Goal: Task Accomplishment & Management: Use online tool/utility

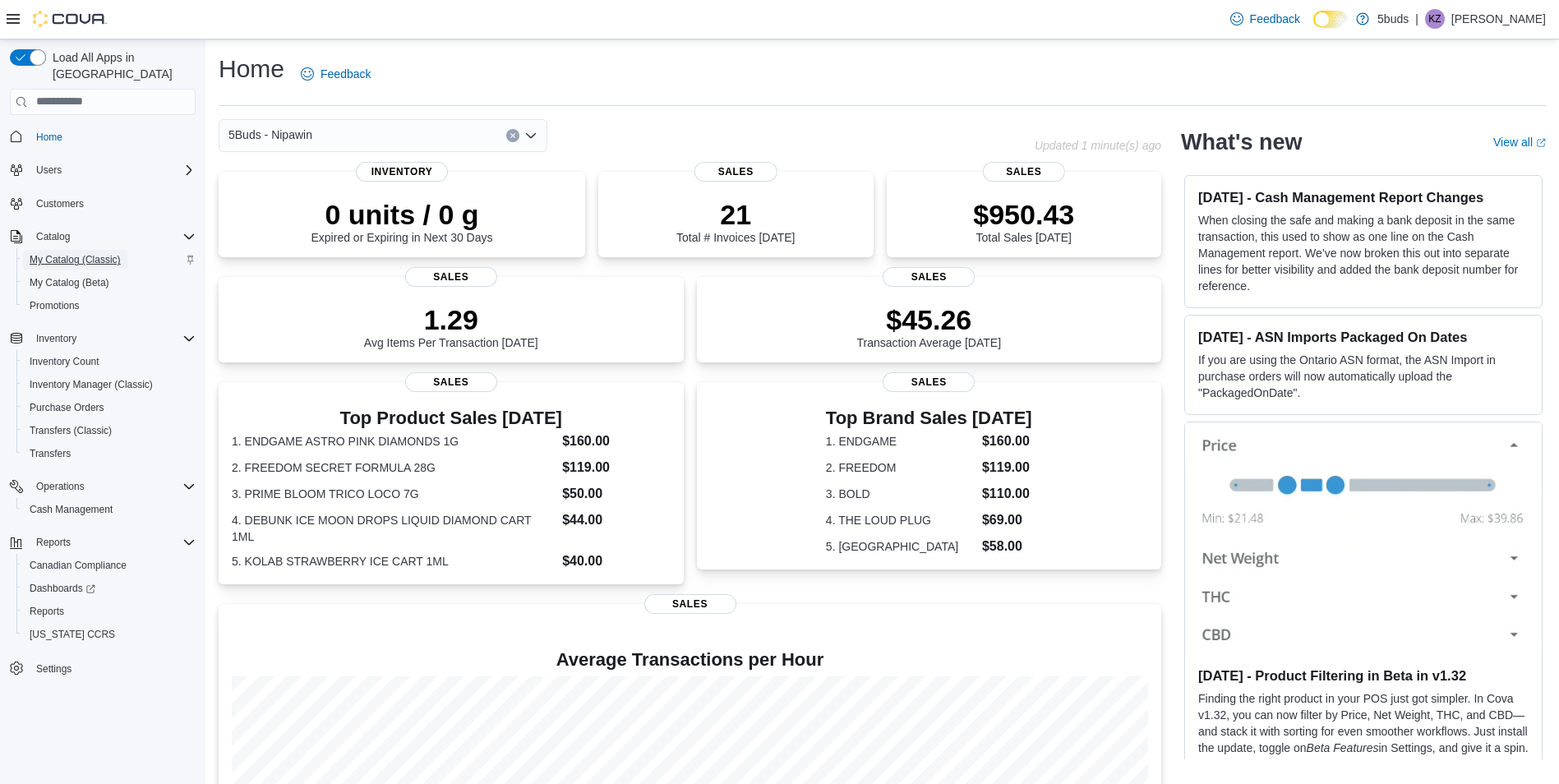
click at [61, 253] on span "My Catalog (Classic)" at bounding box center [75, 259] width 91 height 13
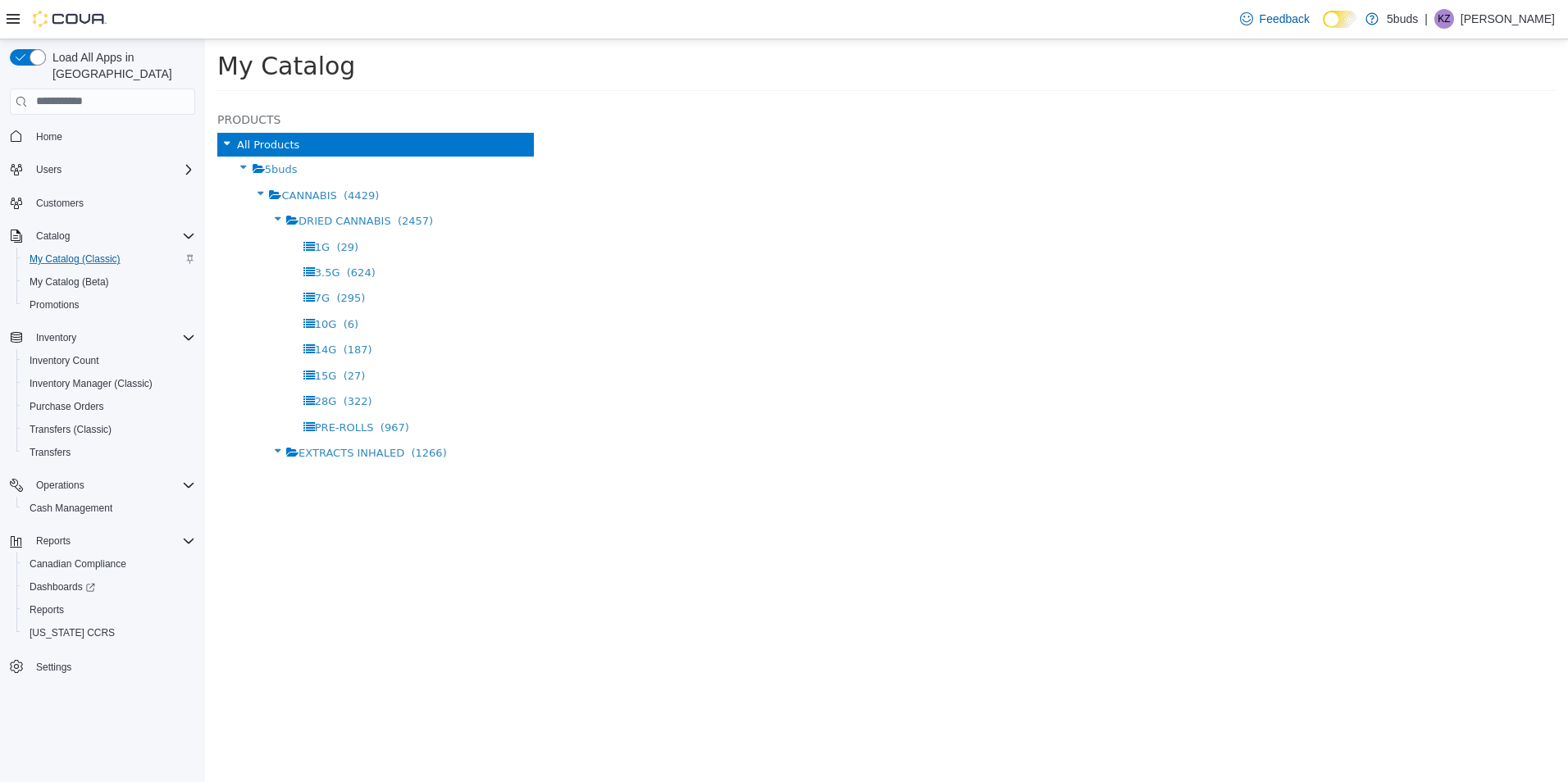
select select "**********"
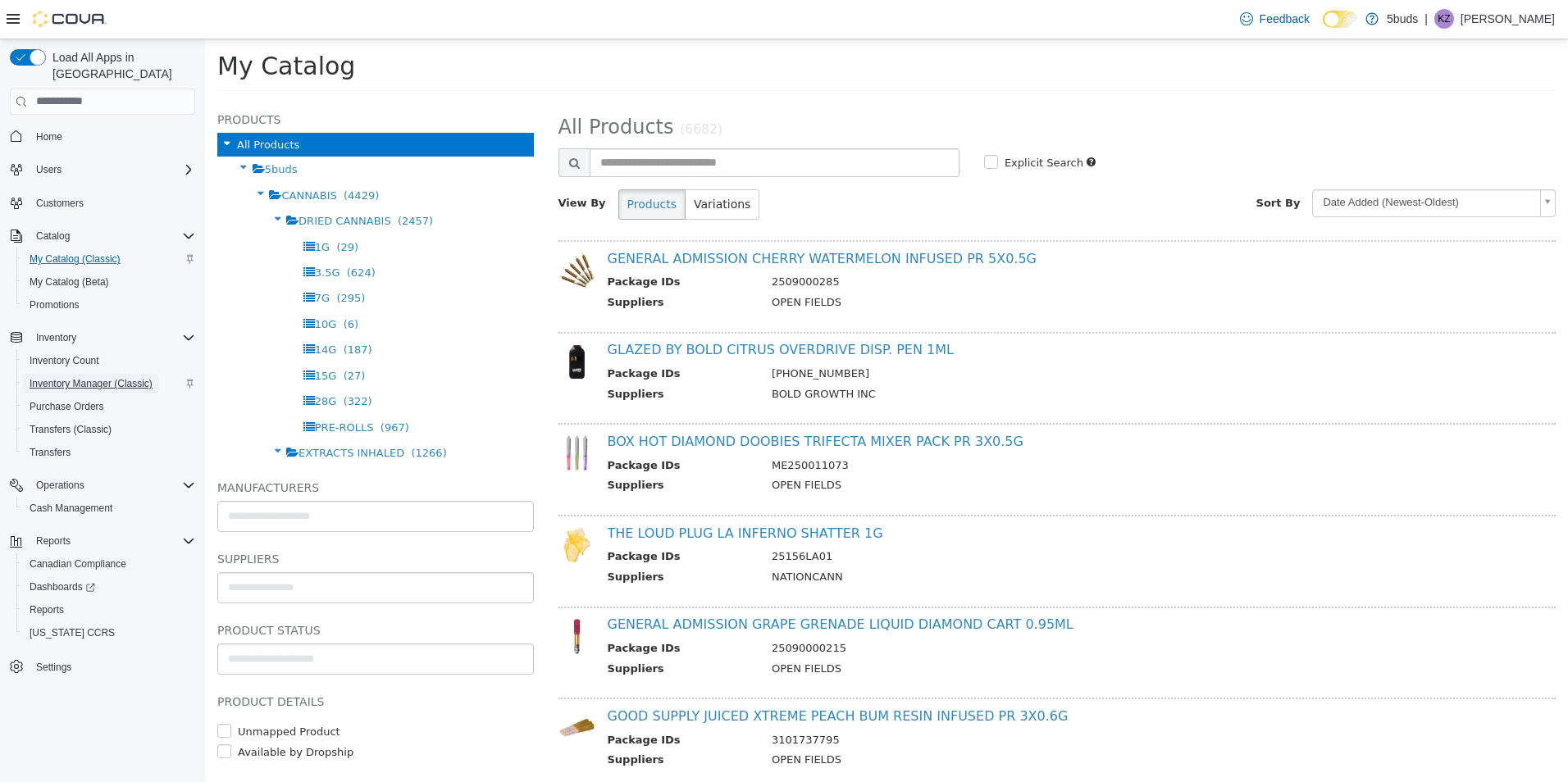
click at [60, 377] on span "Inventory Manager (Classic)" at bounding box center [90, 383] width 123 height 13
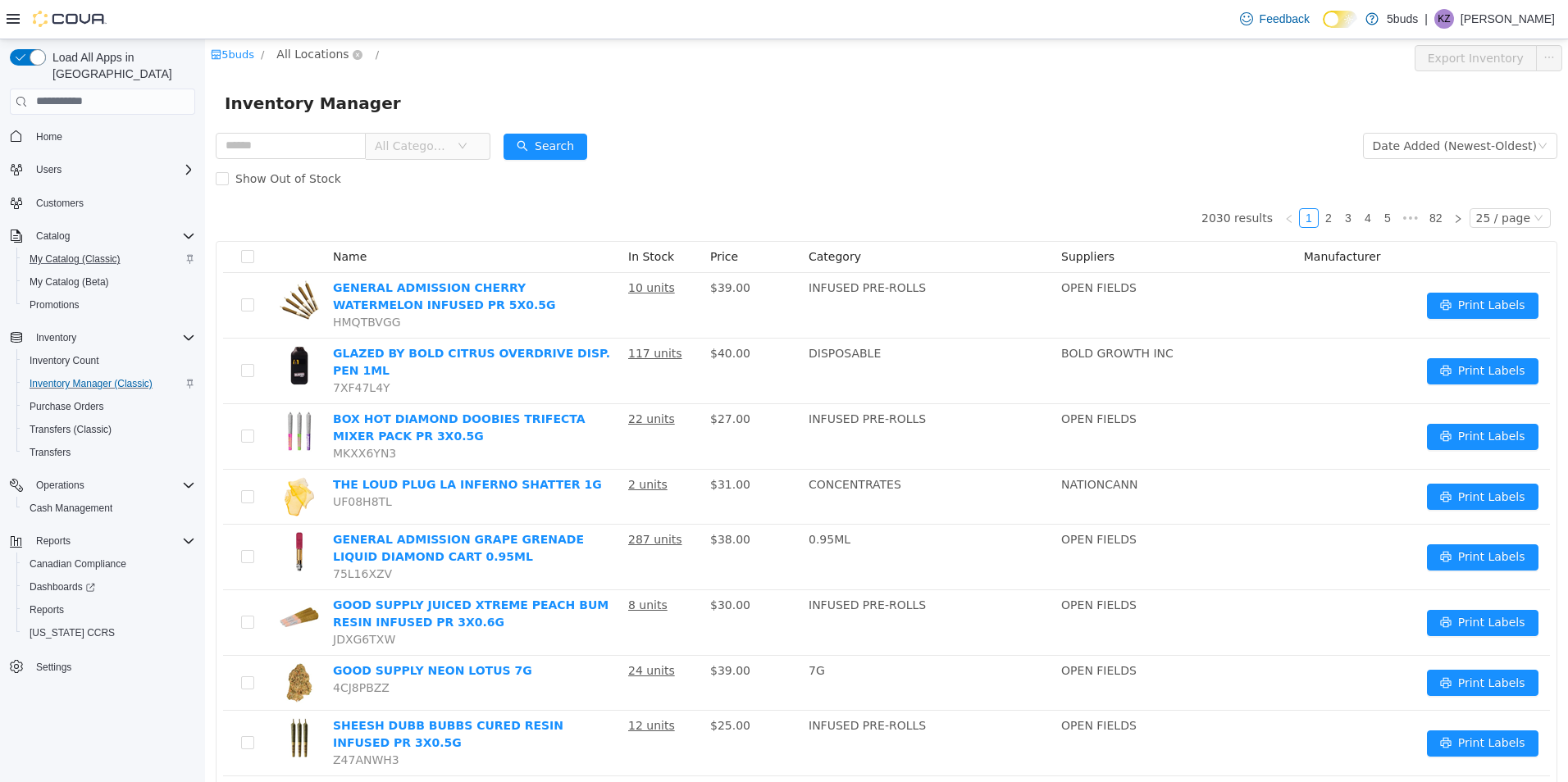
click at [316, 51] on span "All Locations" at bounding box center [311, 54] width 72 height 18
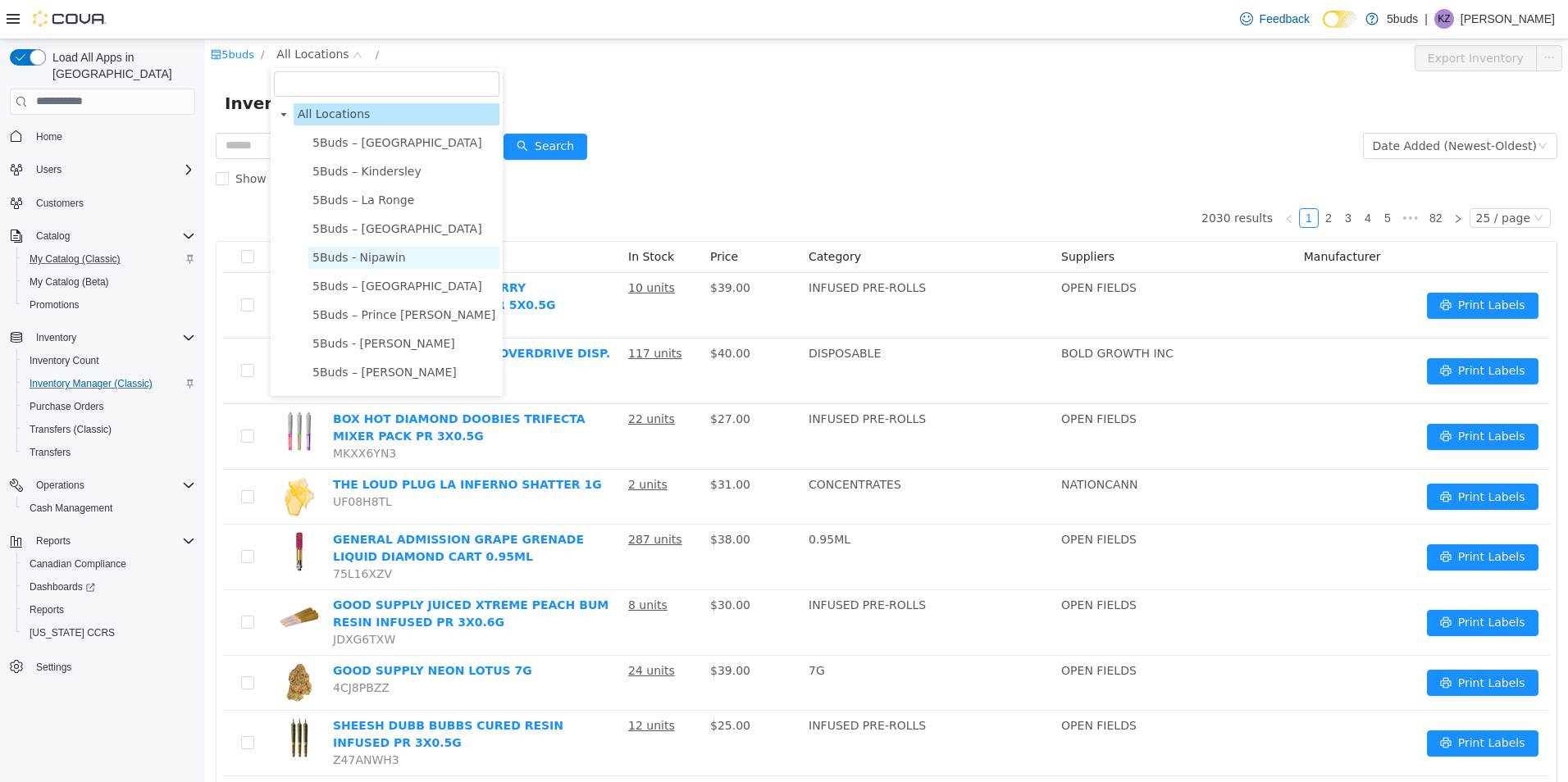
click at [341, 263] on span "5Buds - Nipawin" at bounding box center [359, 257] width 94 height 13
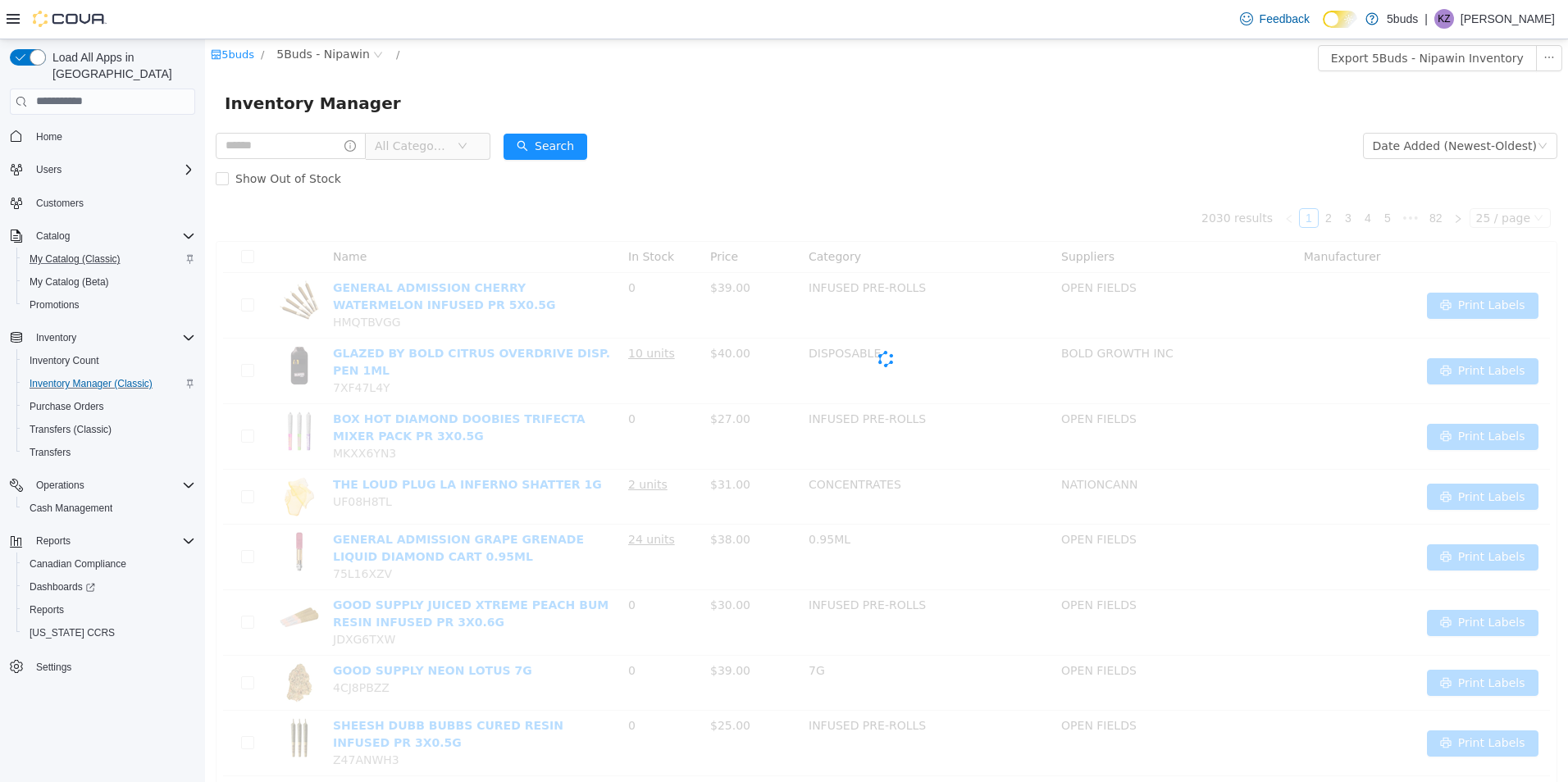
click at [499, 89] on div "Inventory Manager" at bounding box center [886, 102] width 1323 height 26
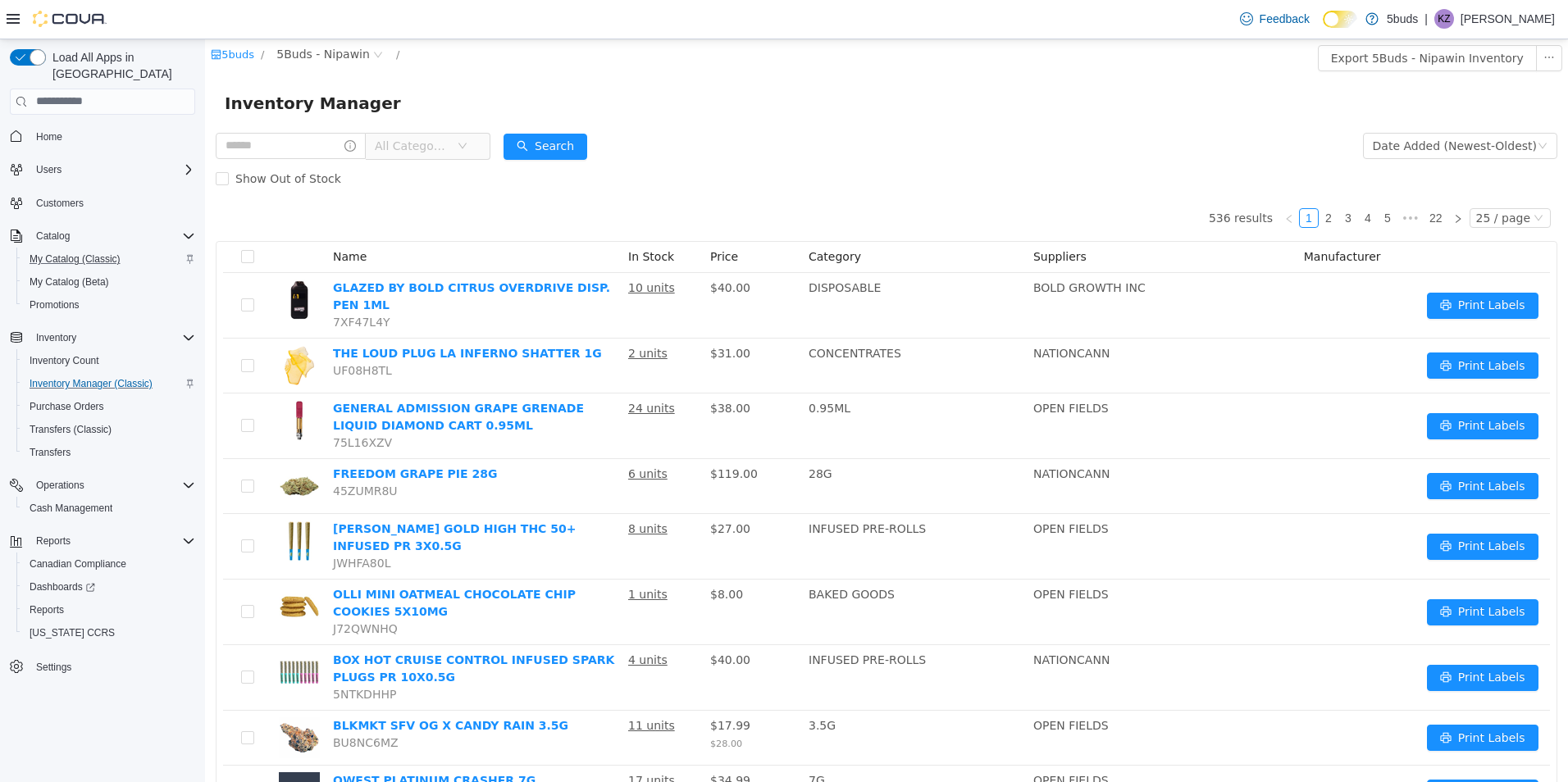
click at [457, 144] on span "All Categories" at bounding box center [416, 145] width 82 height 25
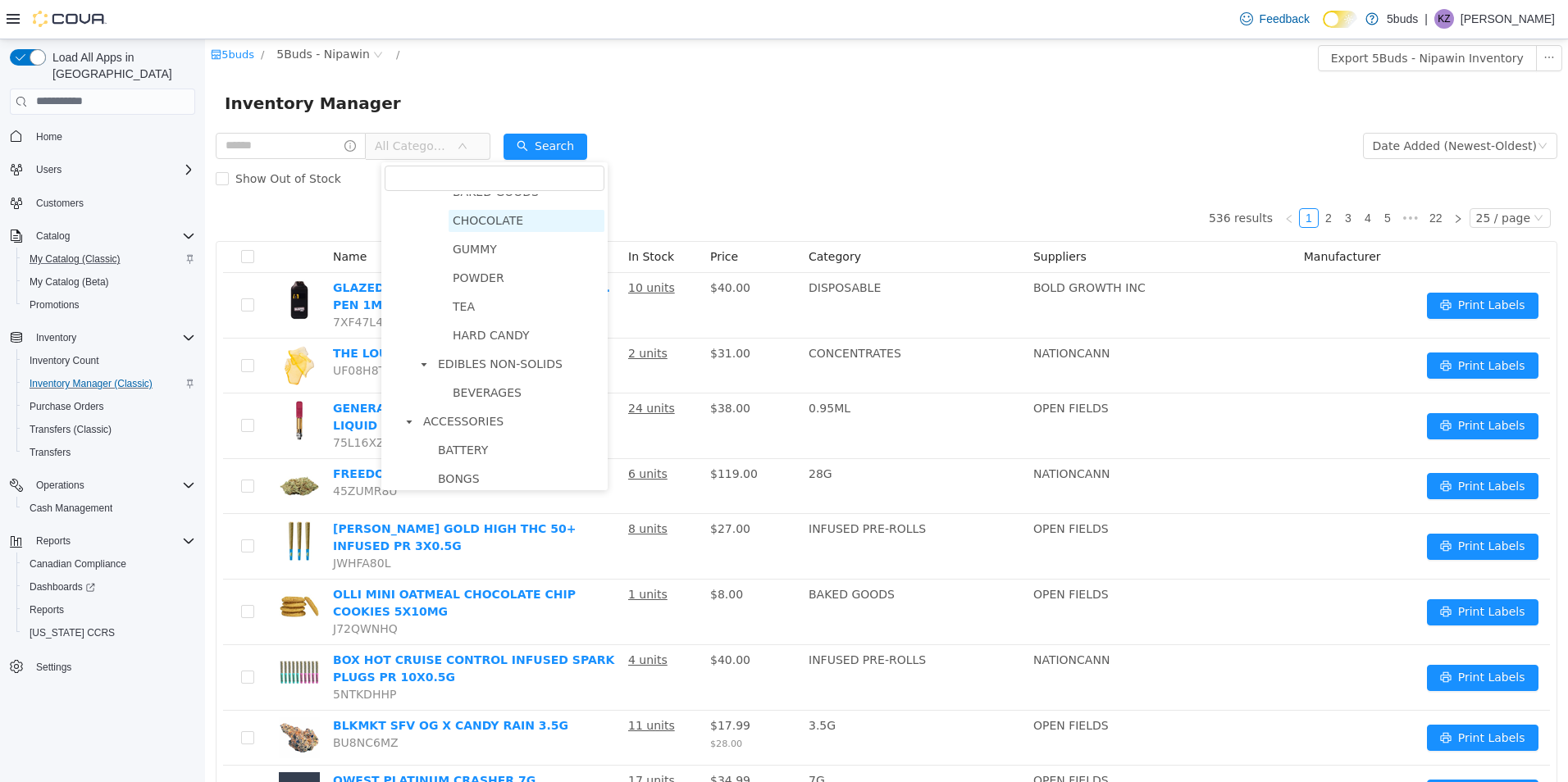
scroll to position [902, 0]
click at [482, 317] on span "BEVERAGES" at bounding box center [487, 310] width 69 height 13
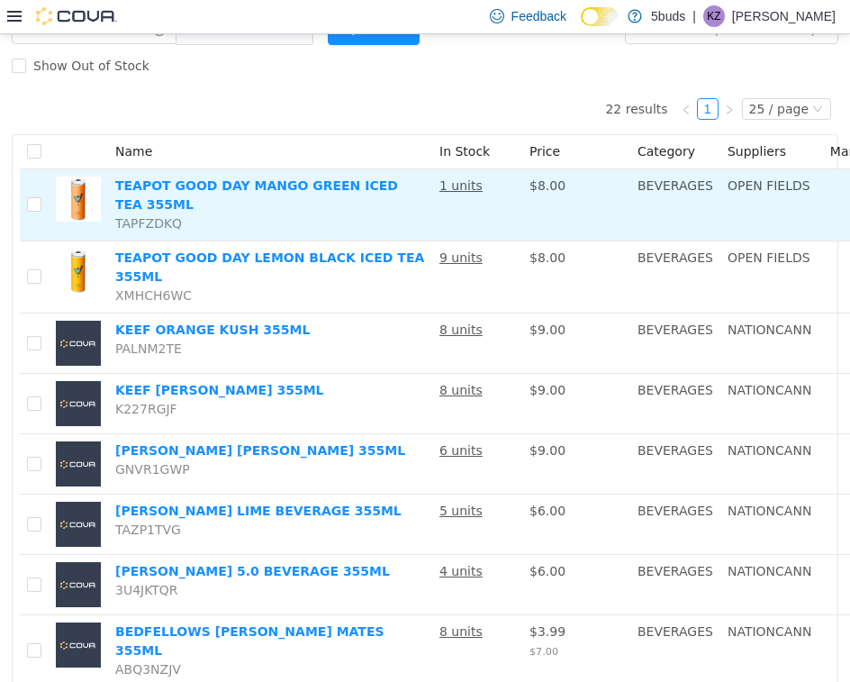
scroll to position [90, 0]
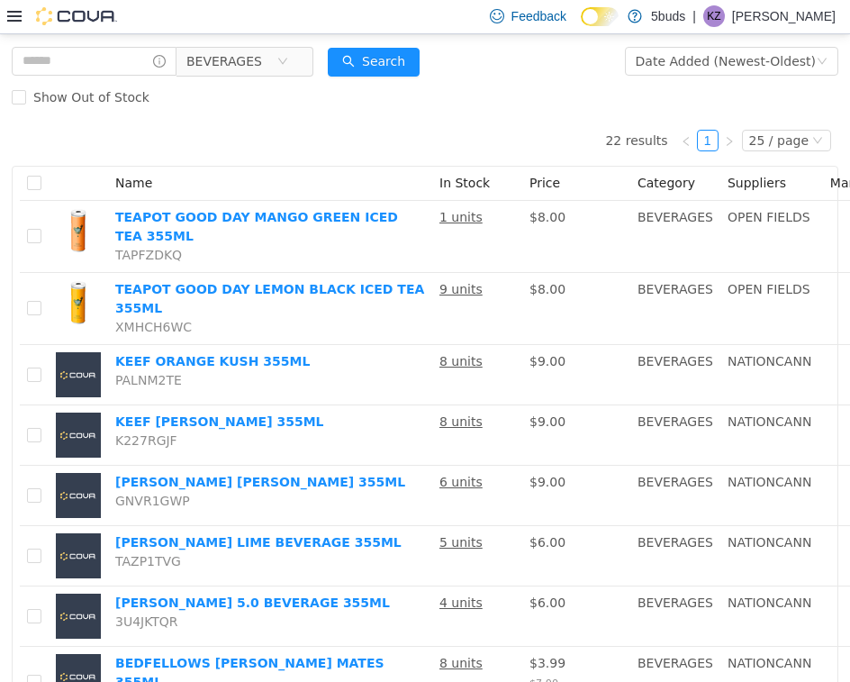
click at [140, 184] on span "Name" at bounding box center [133, 182] width 37 height 14
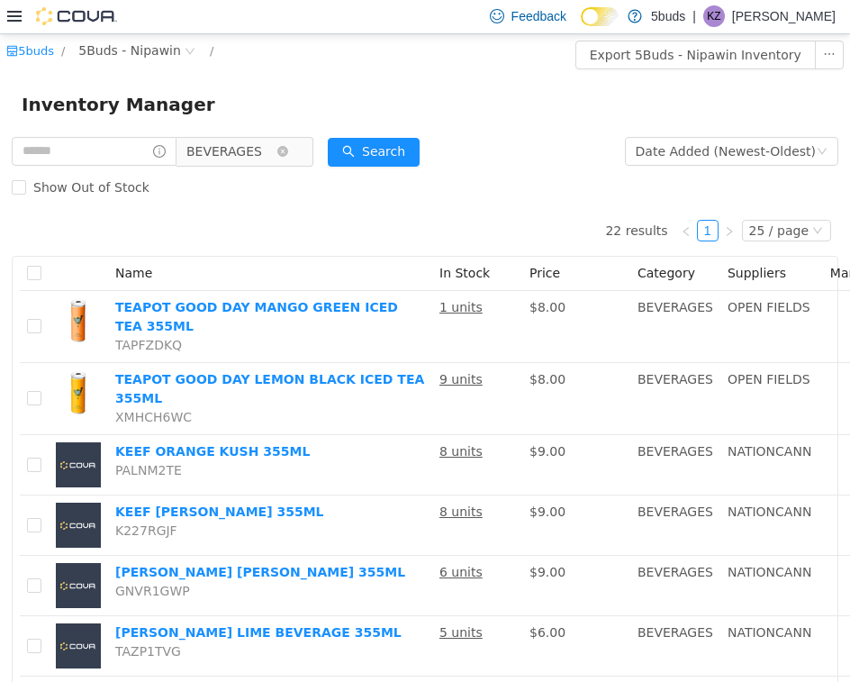
click at [258, 138] on span "BEVERAGES" at bounding box center [224, 150] width 76 height 27
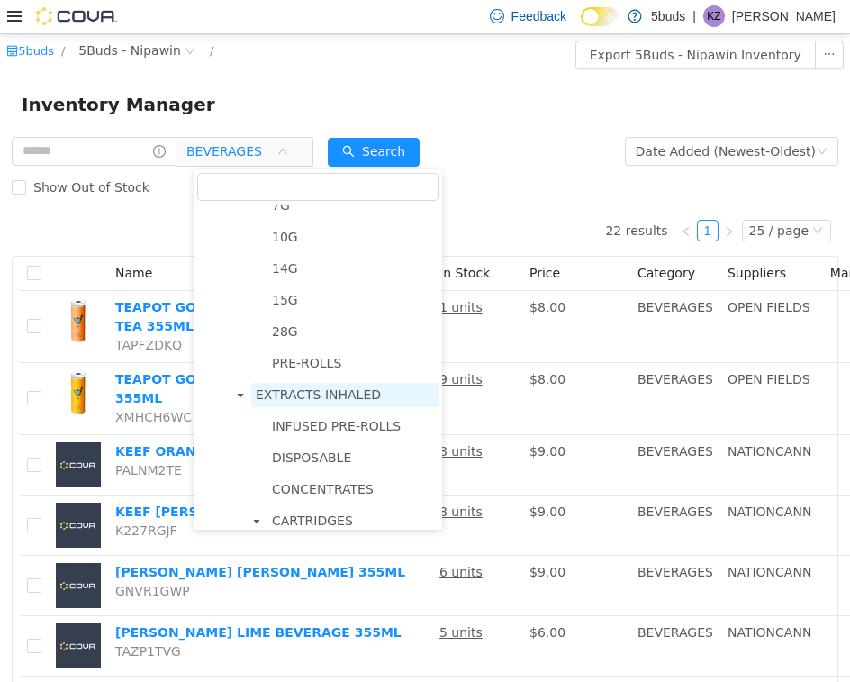
scroll to position [270, 0]
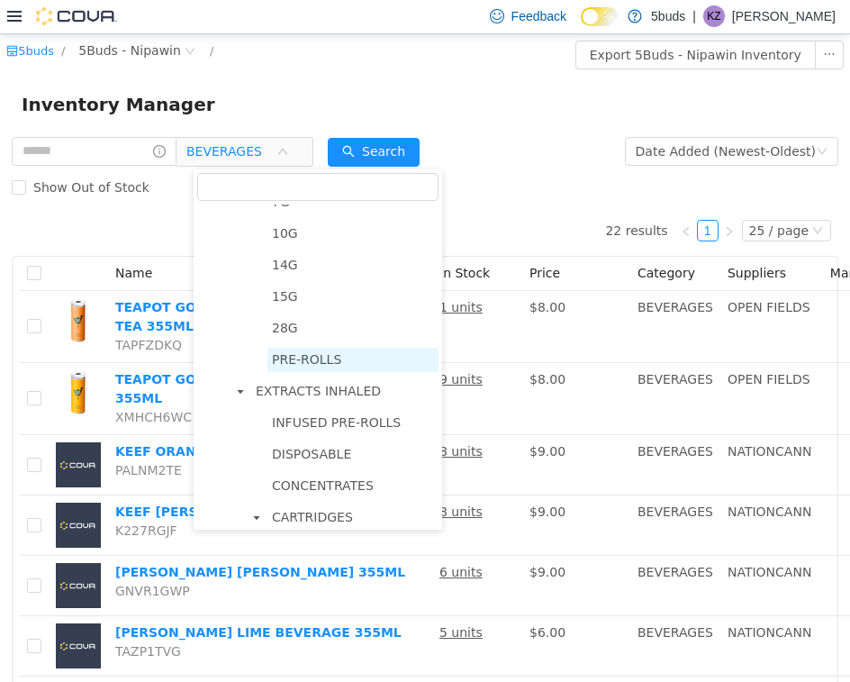
click at [300, 366] on span "PRE-ROLLS" at bounding box center [306, 358] width 69 height 14
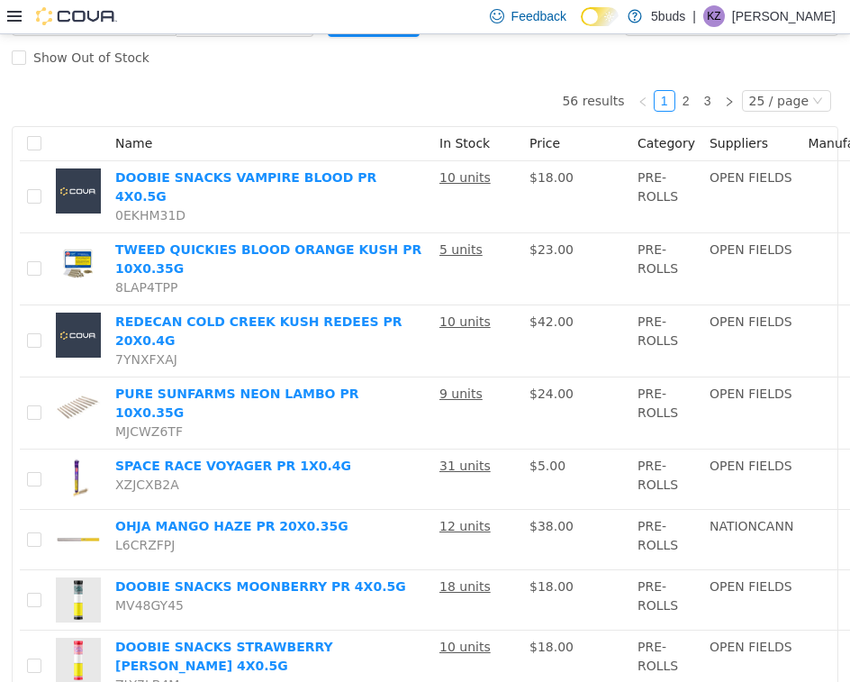
scroll to position [0, 0]
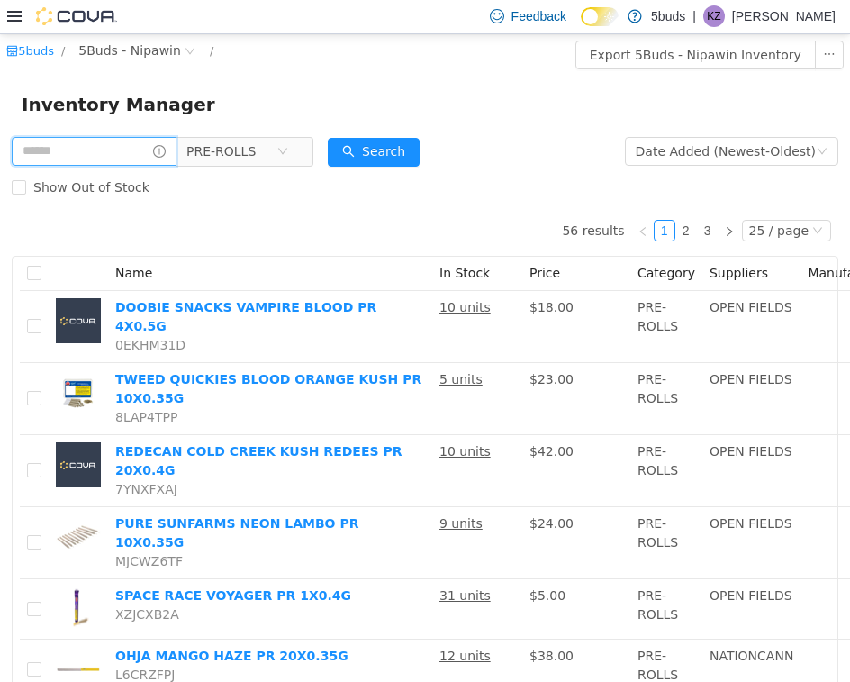
click at [107, 154] on input "text" at bounding box center [94, 150] width 165 height 29
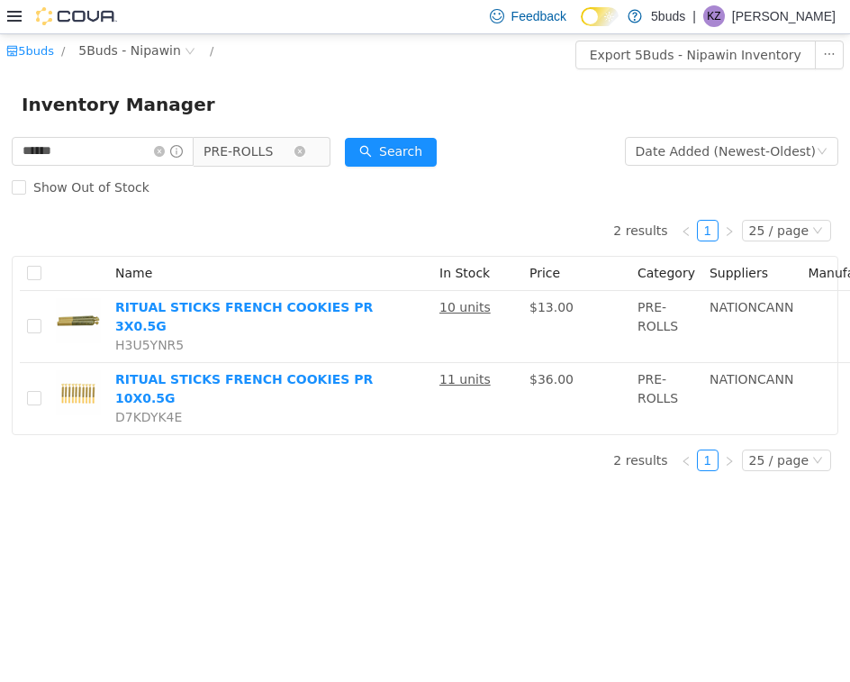
click at [273, 149] on span "PRE-ROLLS" at bounding box center [238, 150] width 69 height 27
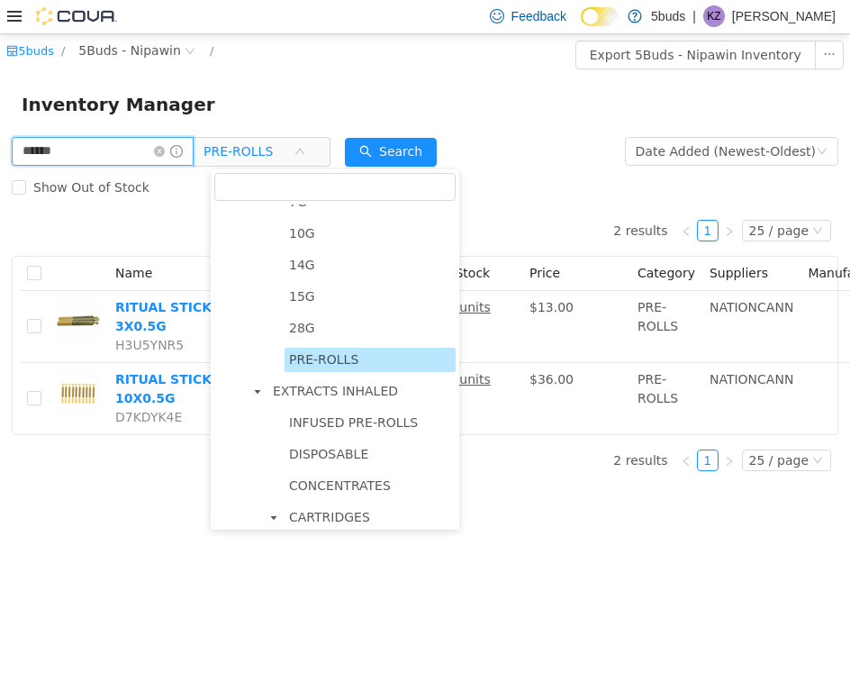
click at [132, 157] on input "******" at bounding box center [103, 150] width 182 height 29
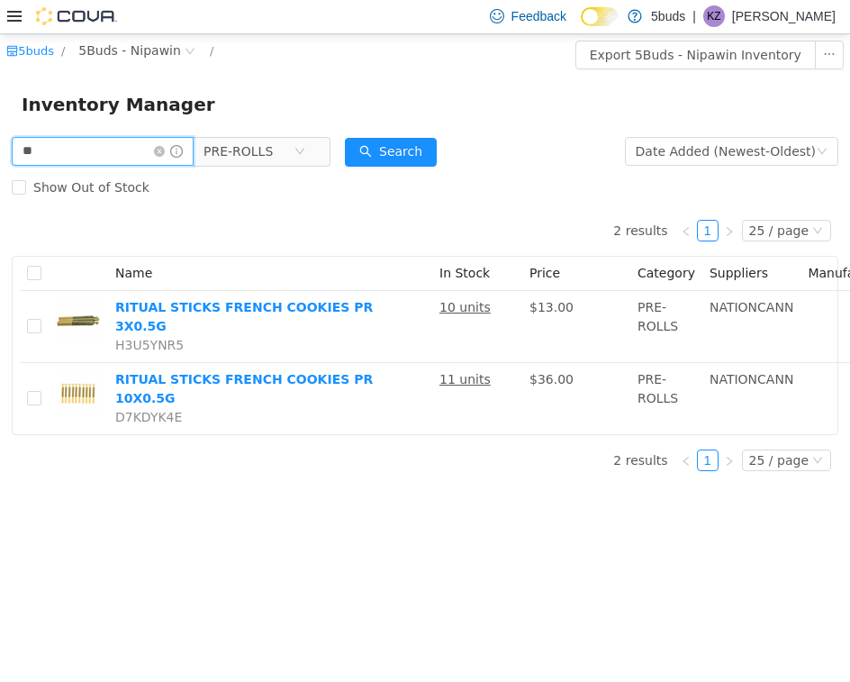
type input "*"
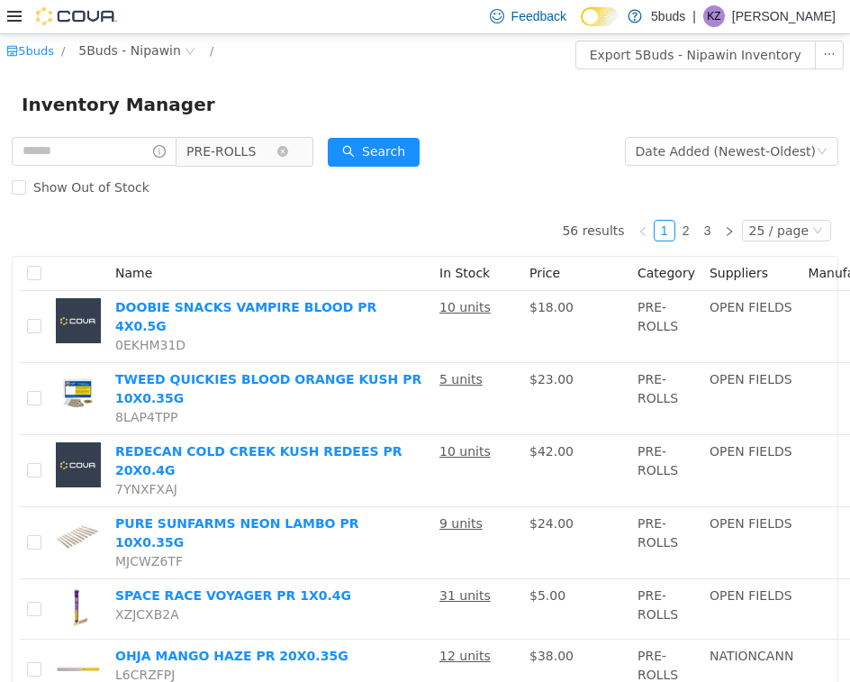
click at [256, 153] on span "PRE-ROLLS" at bounding box center [220, 150] width 69 height 27
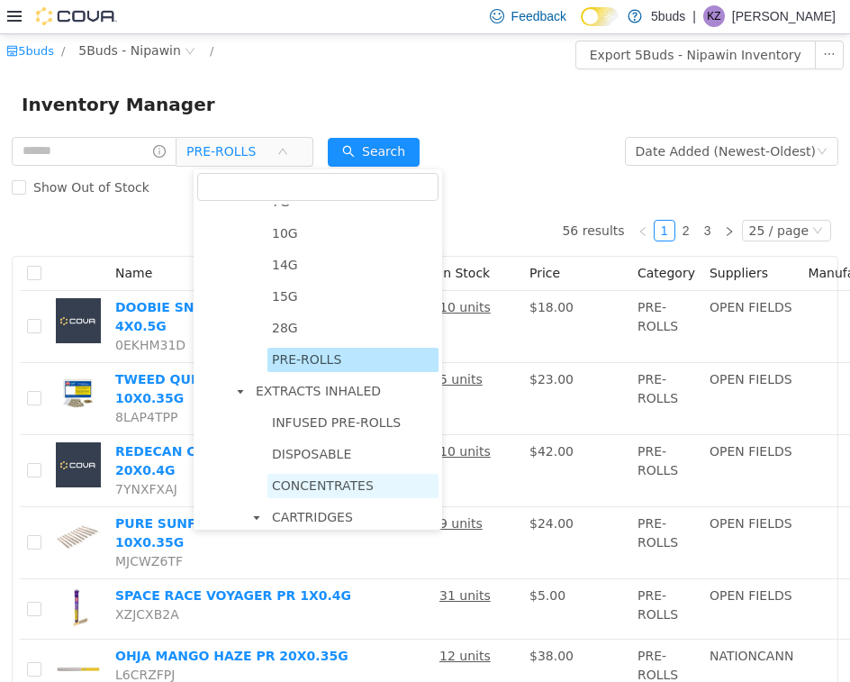
click at [303, 486] on span "CONCENTRATES" at bounding box center [323, 484] width 102 height 14
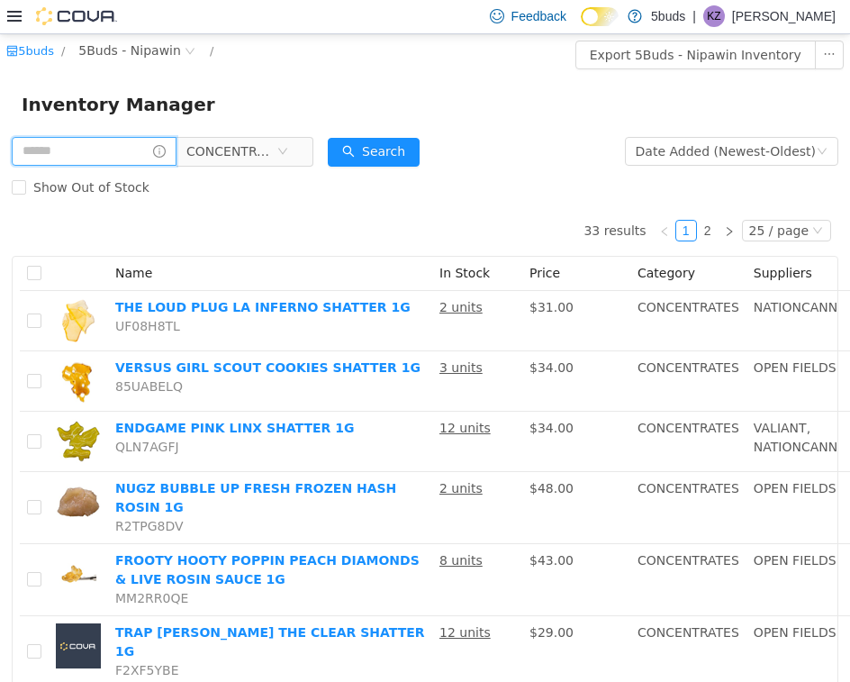
click at [101, 153] on input "text" at bounding box center [94, 150] width 165 height 29
type input "***"
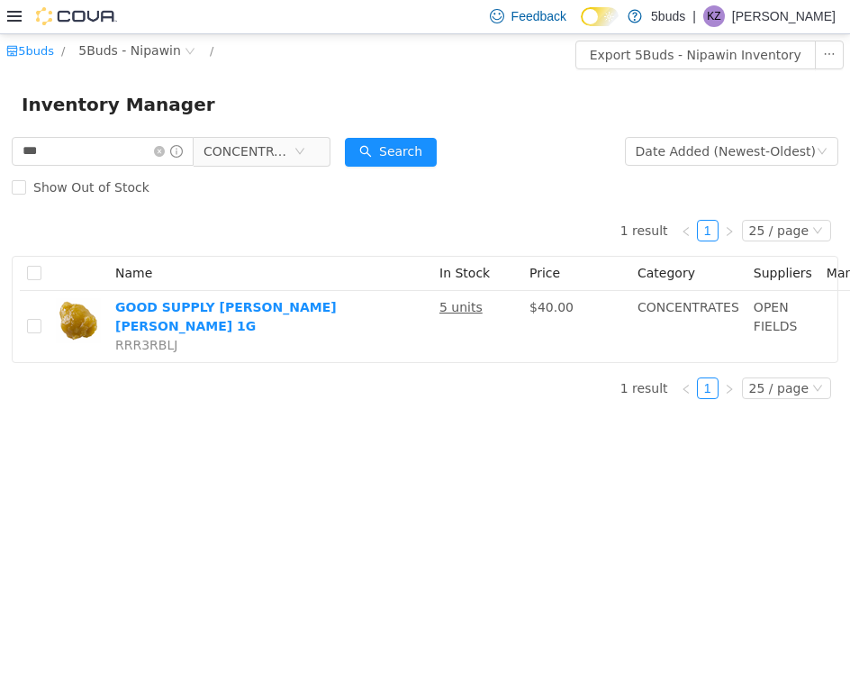
click at [180, 486] on div "5buds / 5Buds - Nipawin / Export 5Buds - Nipawin Inventory Inventory Manager **…" at bounding box center [425, 356] width 850 height 647
